Goal: Information Seeking & Learning: Learn about a topic

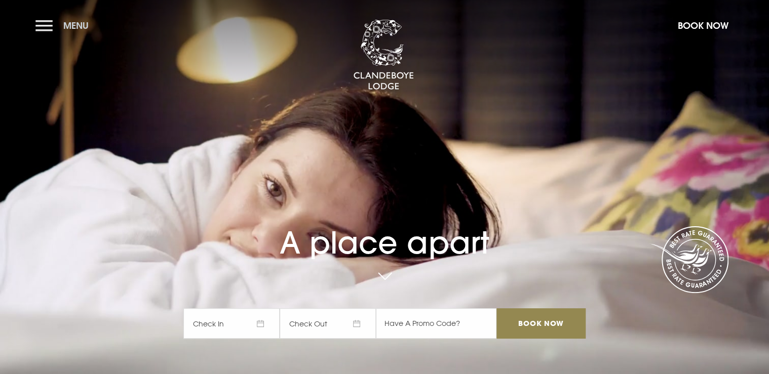
click at [42, 24] on button "Menu" at bounding box center [64, 26] width 58 height 22
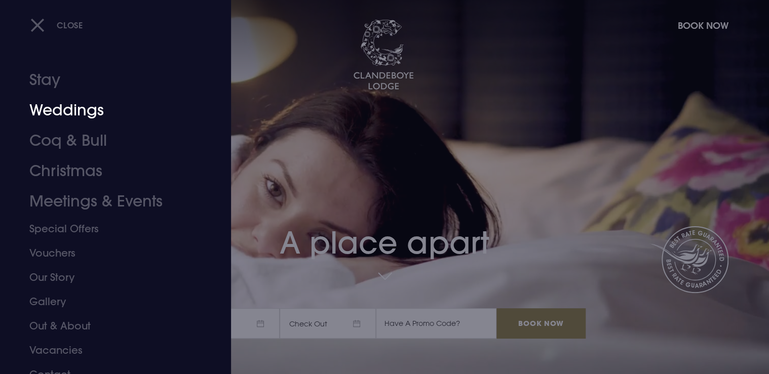
click at [66, 111] on link "Weddings" at bounding box center [109, 110] width 160 height 30
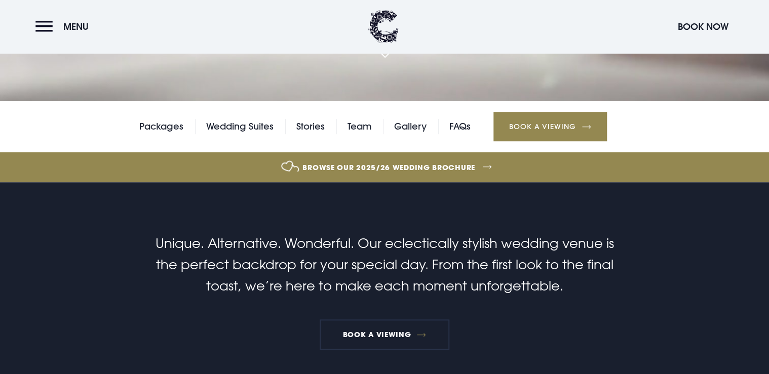
scroll to position [324, 0]
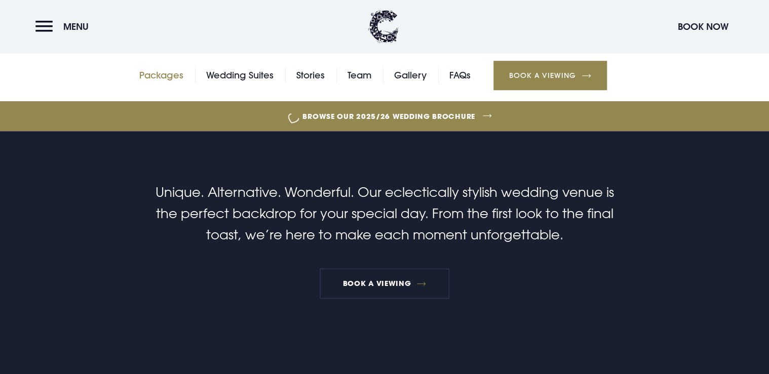
click at [166, 76] on link "Packages" at bounding box center [161, 75] width 44 height 15
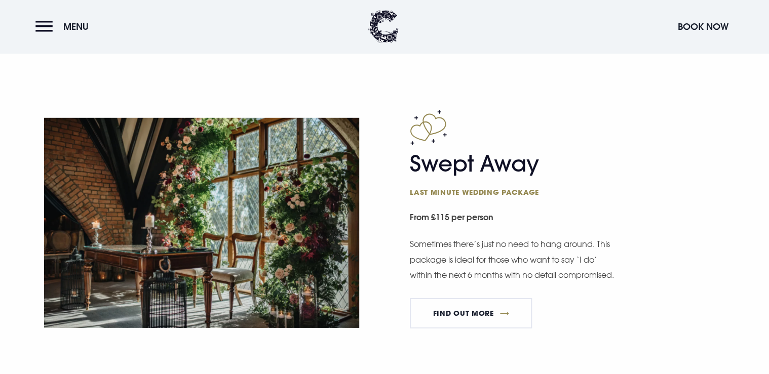
scroll to position [1459, 0]
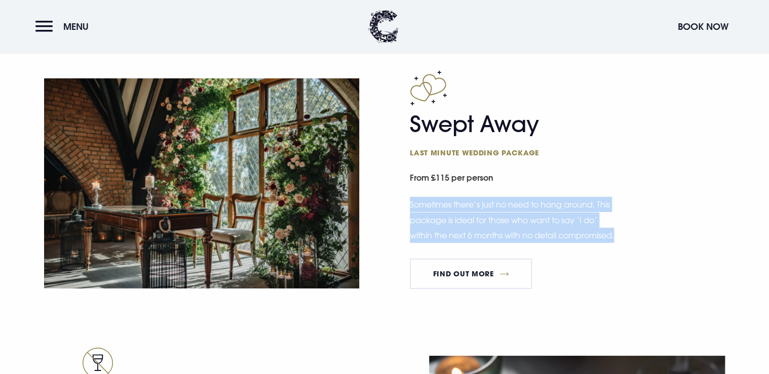
drag, startPoint x: 468, startPoint y: 252, endPoint x: 407, endPoint y: 204, distance: 77.5
click at [407, 204] on div "Swept Away Last minute wedding package From £115 per person Sometimes there’s j…" at bounding box center [384, 183] width 705 height 227
copy p "Sometimes there’s just no need to hang around. This package is ideal for those …"
